Goal: Information Seeking & Learning: Learn about a topic

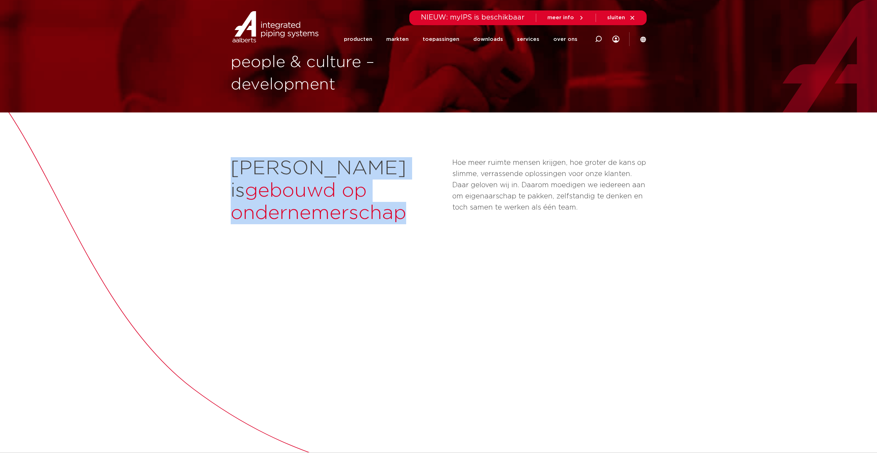
drag, startPoint x: 236, startPoint y: 167, endPoint x: 431, endPoint y: 191, distance: 196.8
click at [431, 191] on h2 "[PERSON_NAME] is gebouwd op ondernemerschap" at bounding box center [338, 190] width 215 height 67
click at [406, 192] on span "gebouwd op ondernemerschap" at bounding box center [319, 202] width 176 height 42
drag, startPoint x: 435, startPoint y: 193, endPoint x: 234, endPoint y: 171, distance: 201.5
click at [234, 171] on h2 "[PERSON_NAME] is gebouwd op ondernemerschap" at bounding box center [338, 190] width 215 height 67
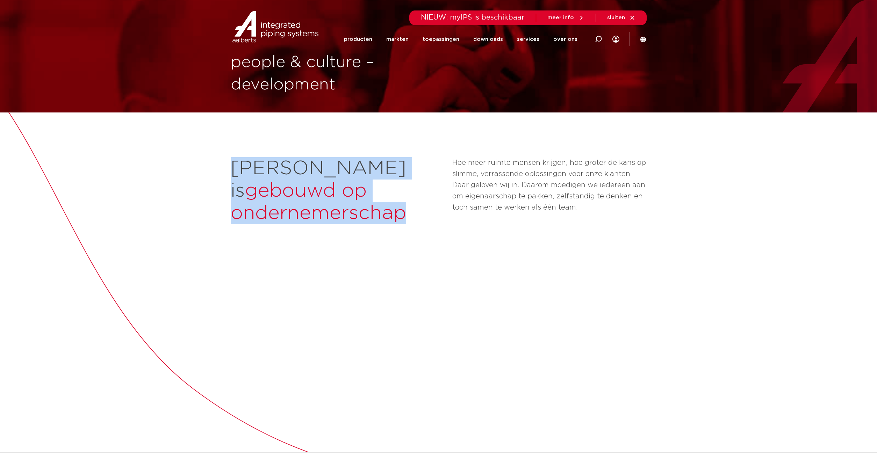
click at [238, 170] on h2 "[PERSON_NAME] is gebouwd op ondernemerschap" at bounding box center [338, 190] width 215 height 67
drag, startPoint x: 231, startPoint y: 169, endPoint x: 432, endPoint y: 188, distance: 202.3
click at [432, 188] on h2 "[PERSON_NAME] is gebouwd op ondernemerschap" at bounding box center [338, 190] width 215 height 67
click at [406, 189] on span "gebouwd op ondernemerschap" at bounding box center [319, 202] width 176 height 42
drag, startPoint x: 400, startPoint y: 193, endPoint x: 233, endPoint y: 171, distance: 168.3
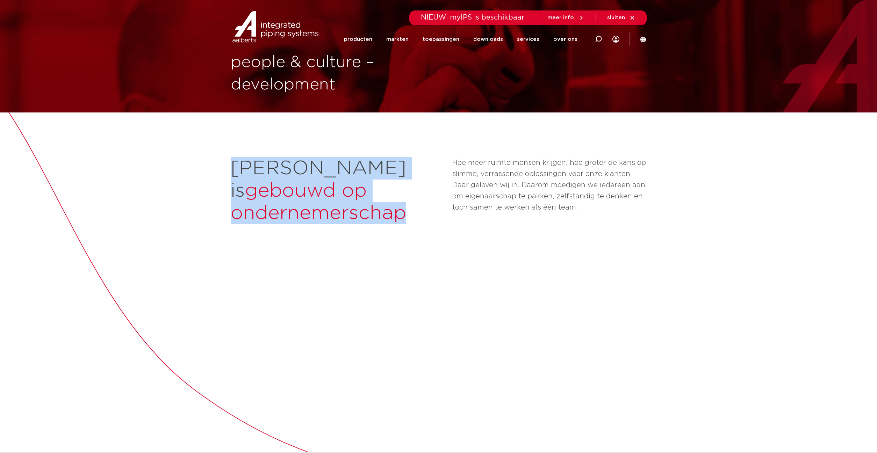
click at [233, 171] on h2 "[PERSON_NAME] is gebouwd op ondernemerschap" at bounding box center [338, 190] width 215 height 67
click at [256, 170] on h2 "[PERSON_NAME] is gebouwd op ondernemerschap" at bounding box center [338, 190] width 215 height 67
drag, startPoint x: 233, startPoint y: 169, endPoint x: 434, endPoint y: 194, distance: 202.3
click at [434, 194] on h2 "[PERSON_NAME] is gebouwd op ondernemerschap" at bounding box center [338, 190] width 215 height 67
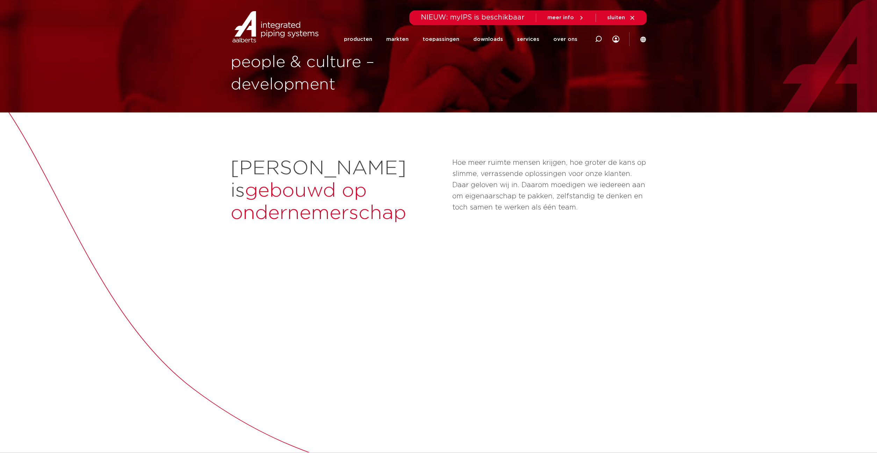
click at [615, 189] on p "Hoe meer ruimte mensen krijgen, hoe groter de kans op slimme, verrassende oplos…" at bounding box center [549, 185] width 194 height 56
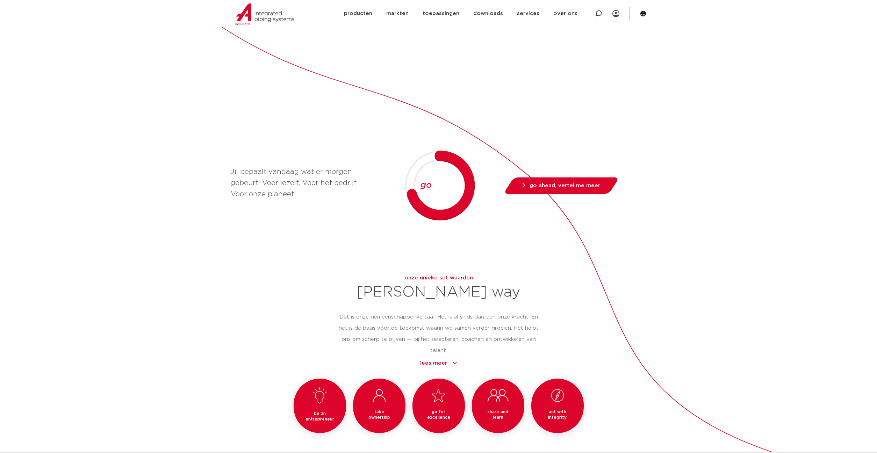
scroll to position [386, 0]
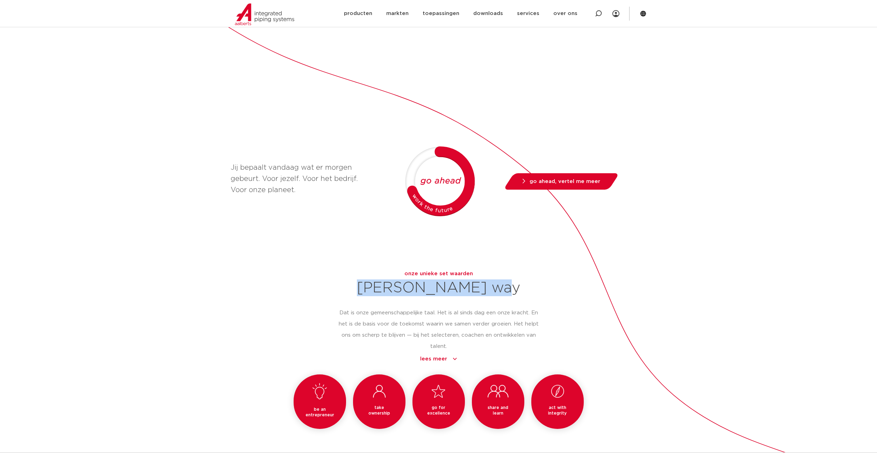
drag, startPoint x: 379, startPoint y: 281, endPoint x: 496, endPoint y: 286, distance: 117.6
click at [496, 286] on h2 "[PERSON_NAME] way" at bounding box center [438, 288] width 201 height 17
click at [674, 239] on div "[PERSON_NAME] is gebouwd op ondernemerschap  Hoe meer ruimte mensen krijgen, ho…" at bounding box center [438, 111] width 877 height 770
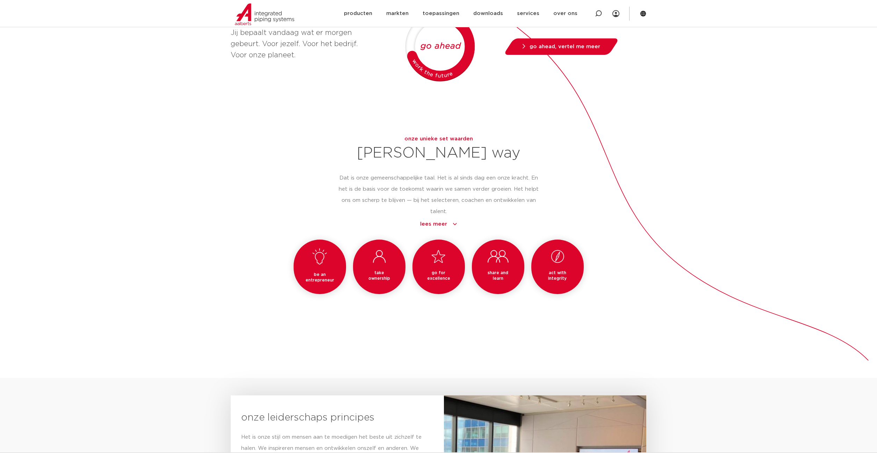
scroll to position [0, 0]
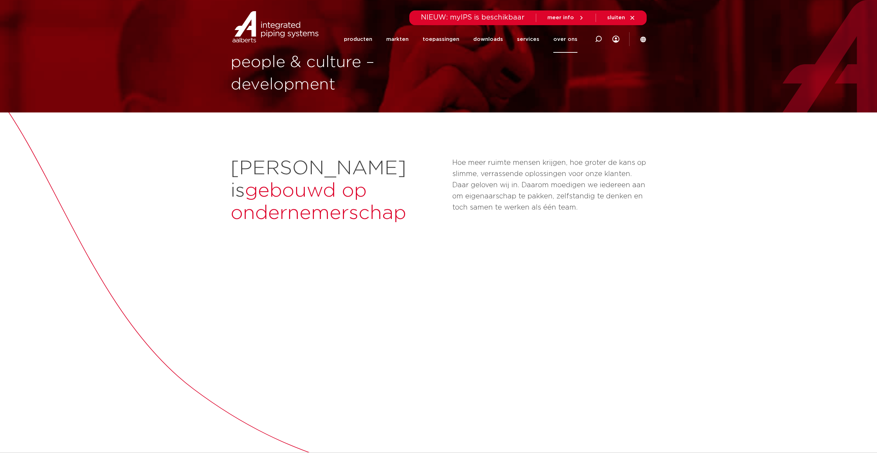
click at [565, 42] on link "over ons" at bounding box center [565, 39] width 24 height 27
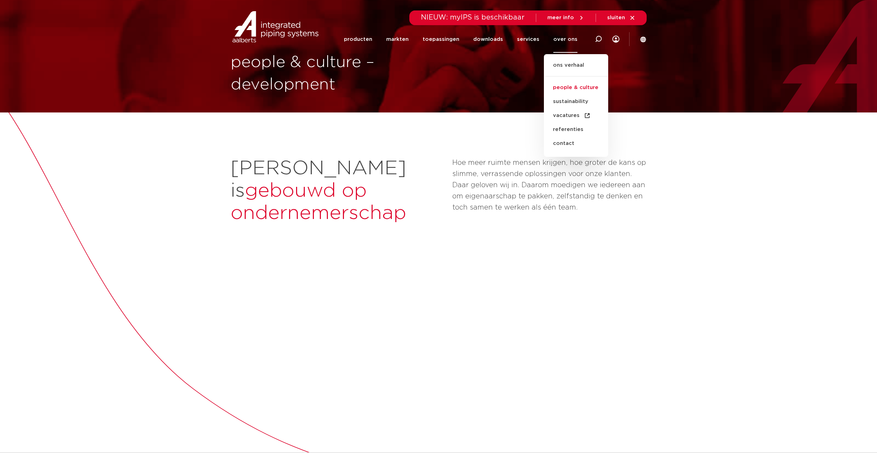
click at [569, 87] on link "people & culture" at bounding box center [576, 88] width 64 height 14
